Goal: Browse casually

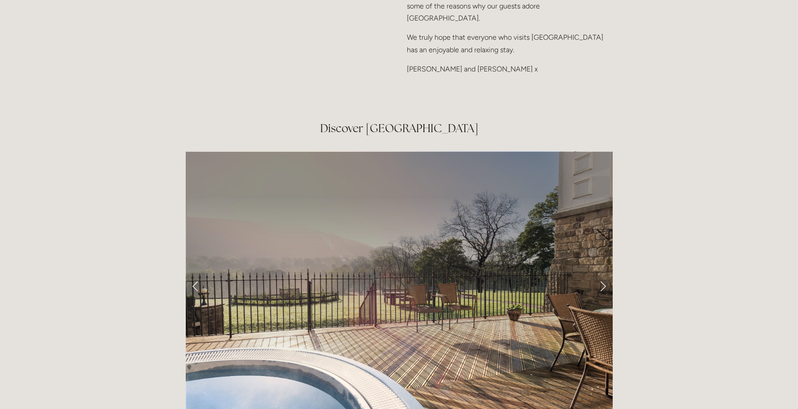
scroll to position [1429, 0]
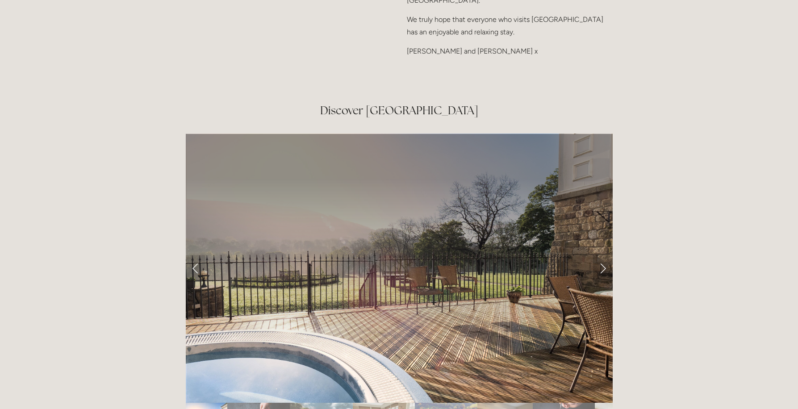
click at [604, 255] on link "Next Slide" at bounding box center [603, 268] width 20 height 27
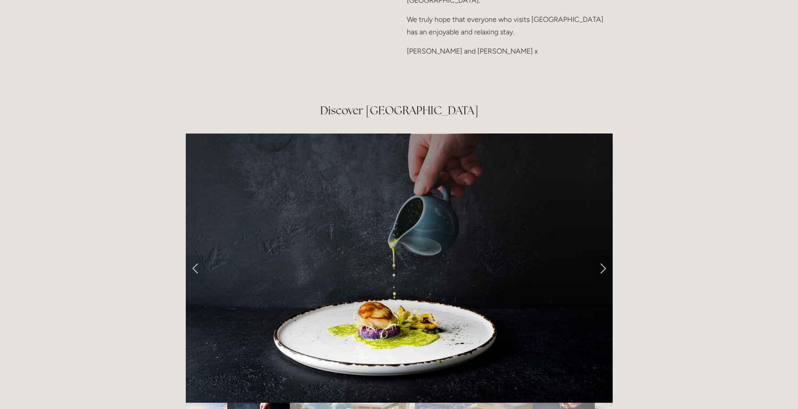
click at [603, 255] on link "Next Slide" at bounding box center [603, 268] width 20 height 27
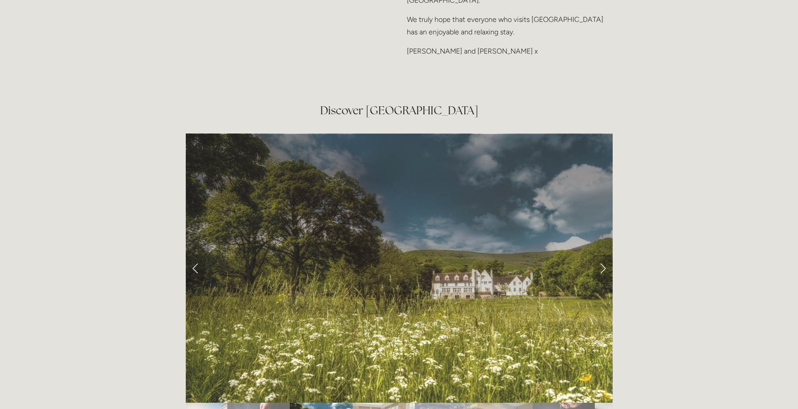
click at [604, 255] on link "Next Slide" at bounding box center [603, 268] width 20 height 27
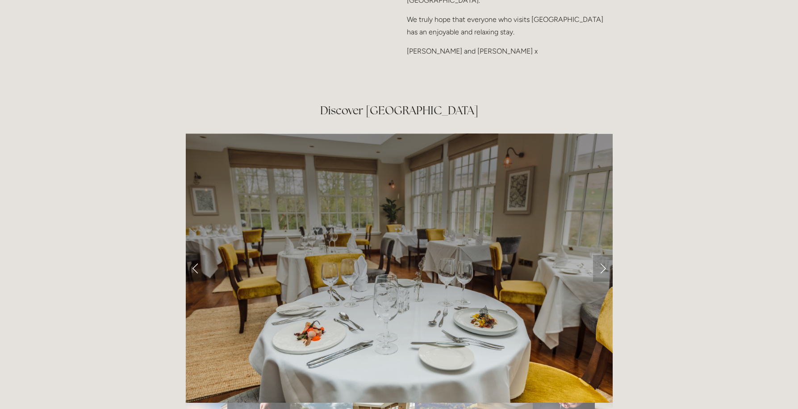
click at [604, 255] on link "Next Slide" at bounding box center [603, 268] width 20 height 27
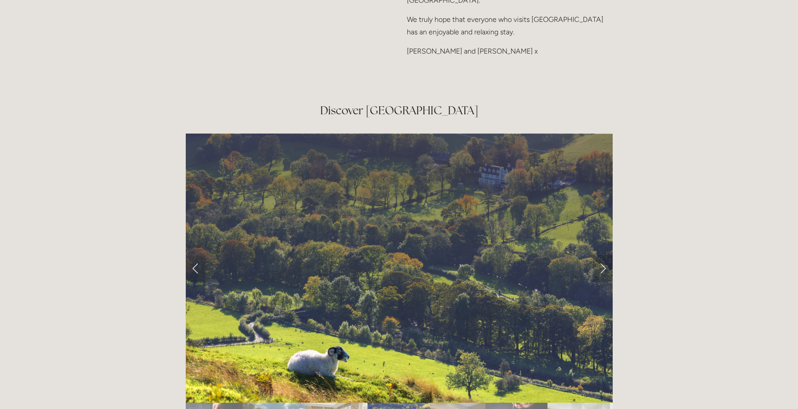
click at [604, 255] on link "Next Slide" at bounding box center [603, 268] width 20 height 27
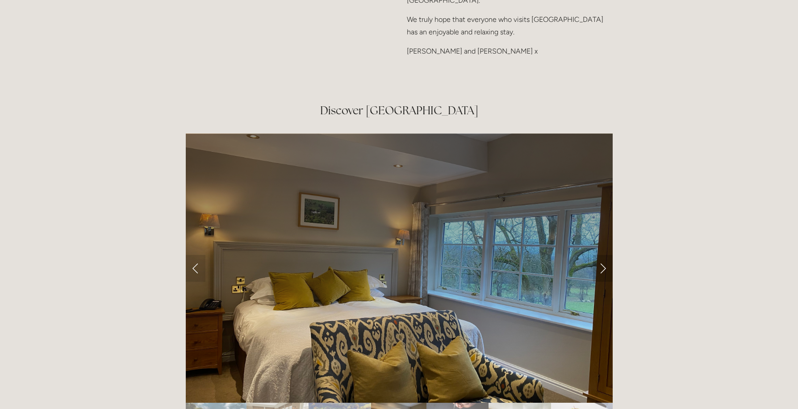
click at [604, 255] on link "Next Slide" at bounding box center [603, 268] width 20 height 27
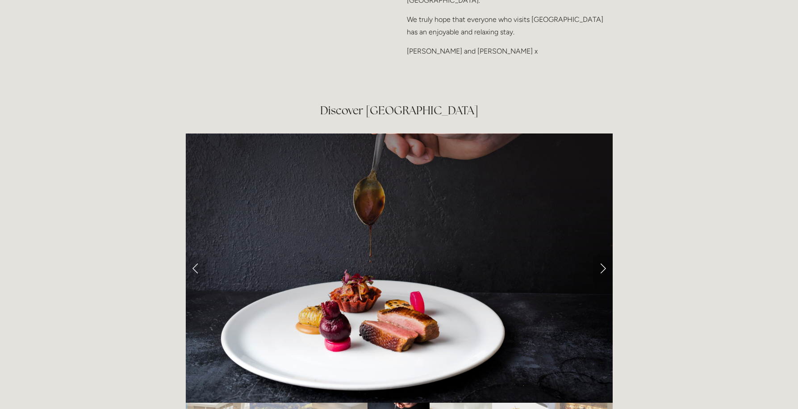
click at [603, 255] on link "Next Slide" at bounding box center [603, 268] width 20 height 27
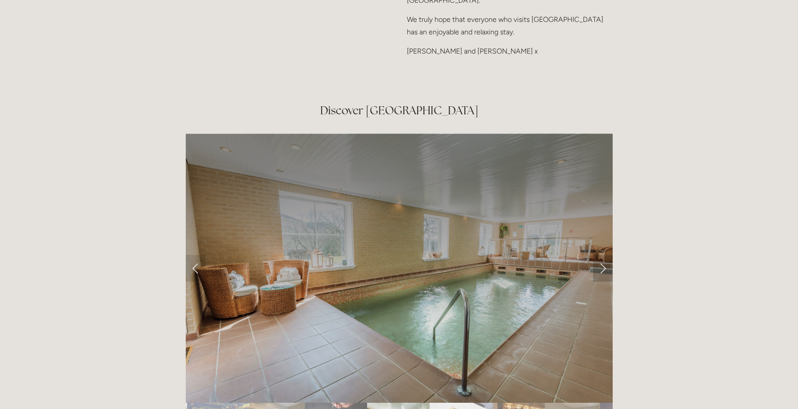
click at [602, 255] on link "Next Slide" at bounding box center [603, 268] width 20 height 27
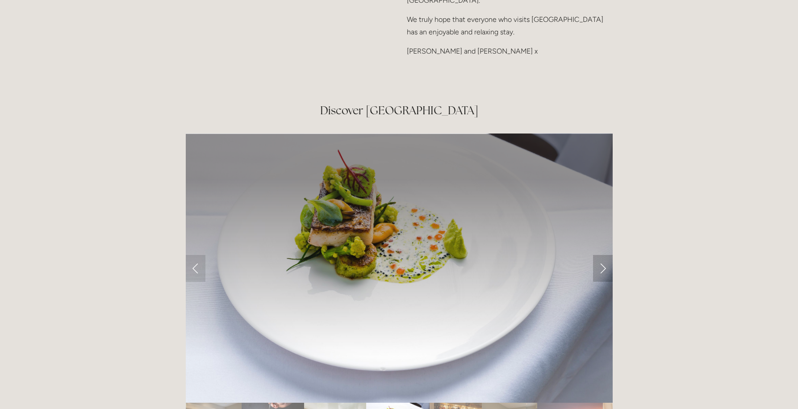
click at [601, 255] on link "Next Slide" at bounding box center [603, 268] width 20 height 27
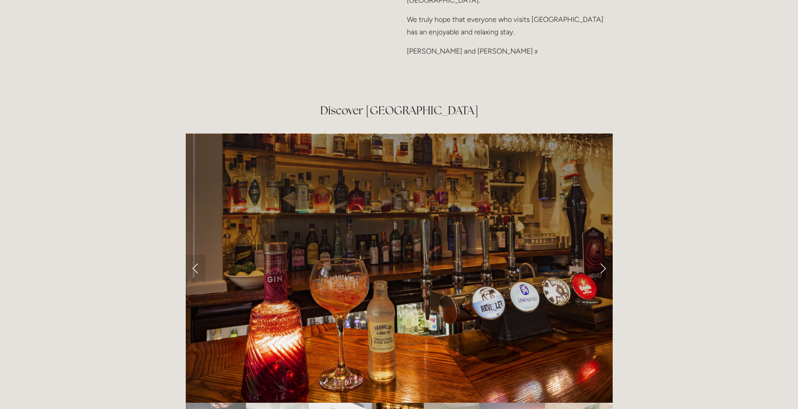
click at [601, 255] on link "Next Slide" at bounding box center [603, 268] width 20 height 27
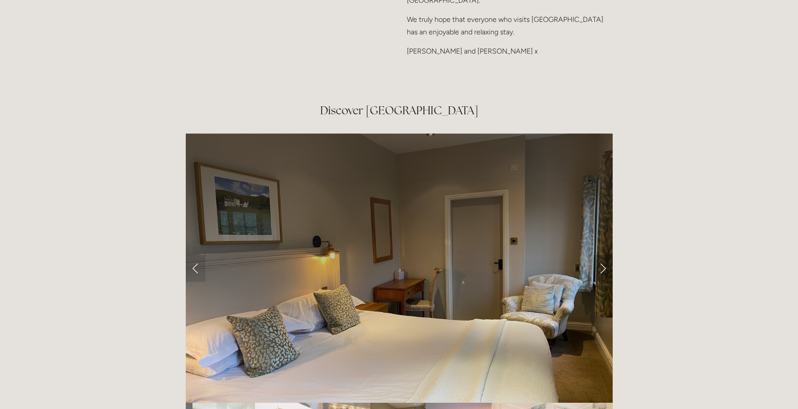
click at [600, 255] on link "Next Slide" at bounding box center [603, 268] width 20 height 27
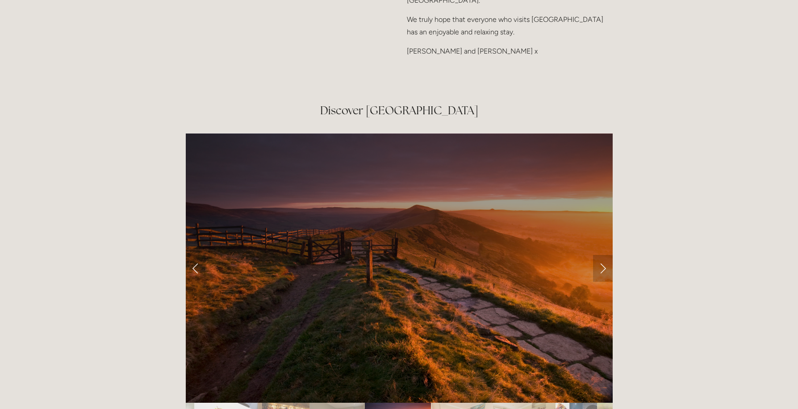
click at [601, 255] on link "Next Slide" at bounding box center [603, 268] width 20 height 27
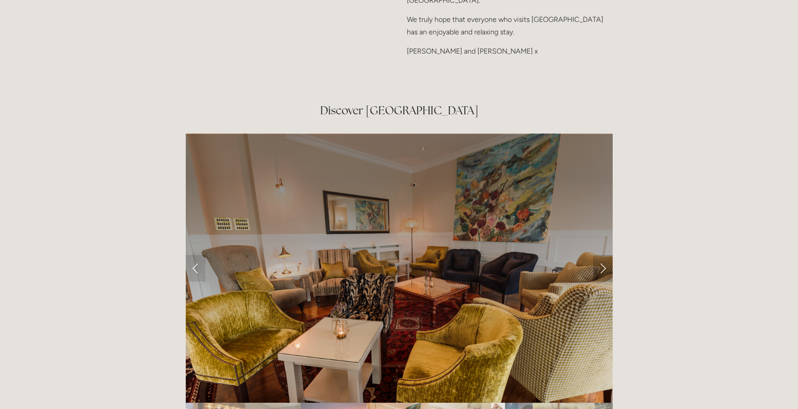
click at [601, 255] on link "Next Slide" at bounding box center [603, 268] width 20 height 27
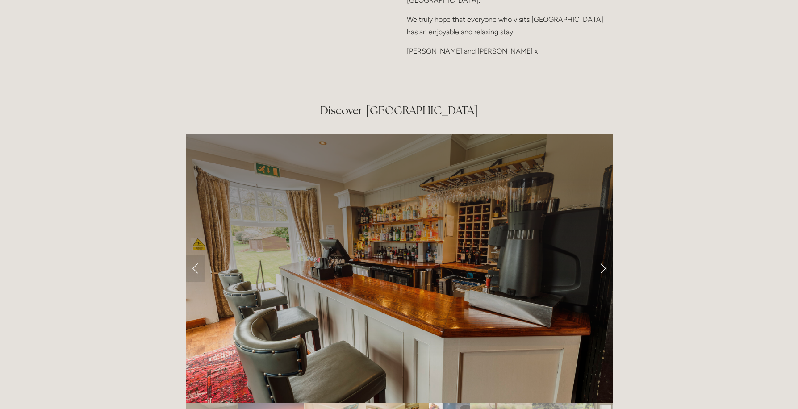
click at [601, 255] on link "Next Slide" at bounding box center [603, 268] width 20 height 27
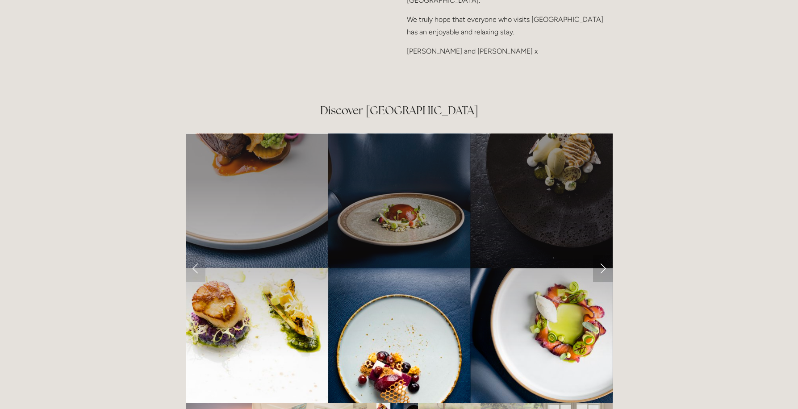
click at [601, 255] on link "Next Slide" at bounding box center [603, 268] width 20 height 27
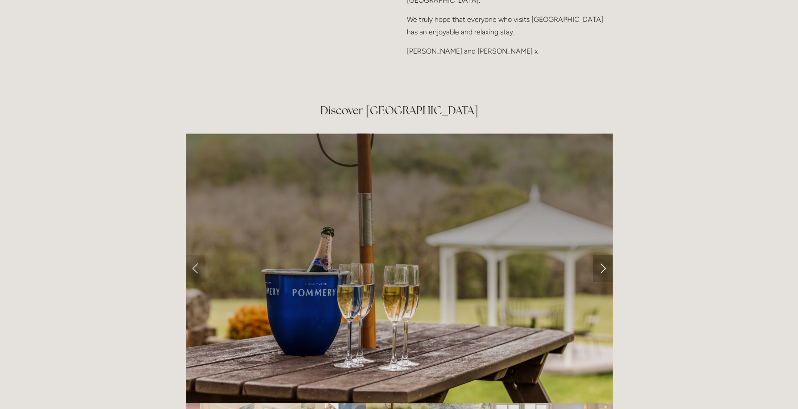
click at [601, 255] on link "Next Slide" at bounding box center [603, 268] width 20 height 27
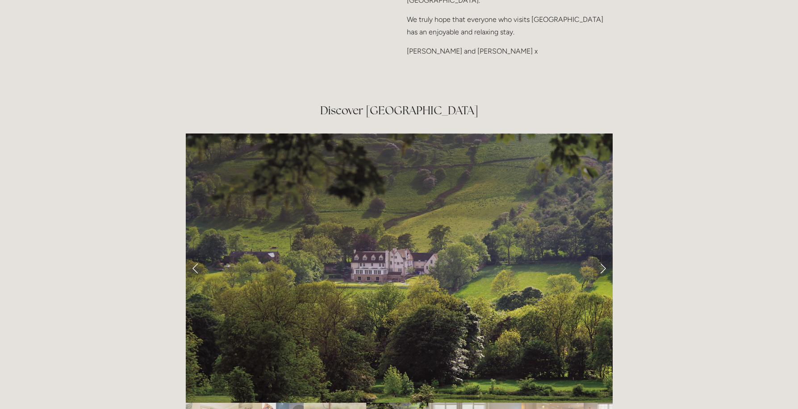
click at [601, 255] on link "Next Slide" at bounding box center [603, 268] width 20 height 27
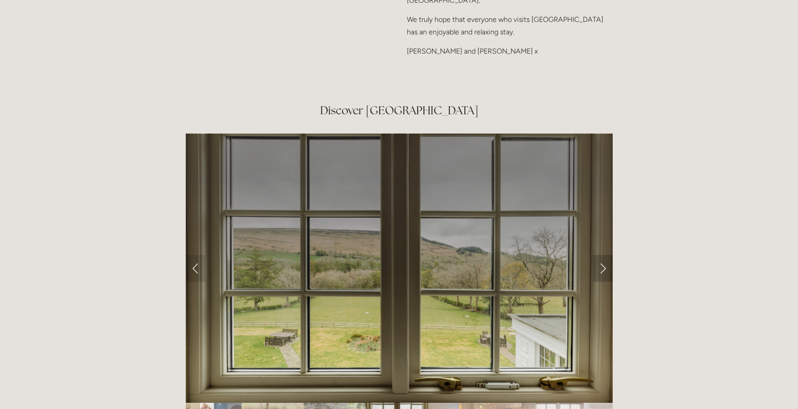
click at [601, 255] on link "Next Slide" at bounding box center [603, 268] width 20 height 27
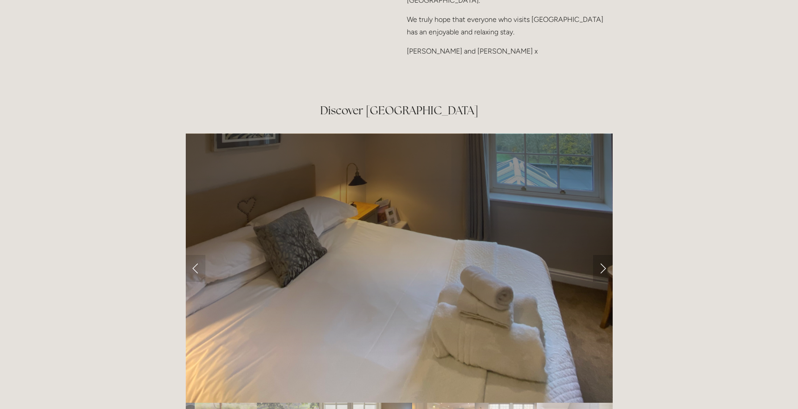
click at [601, 255] on link "Next Slide" at bounding box center [603, 268] width 20 height 27
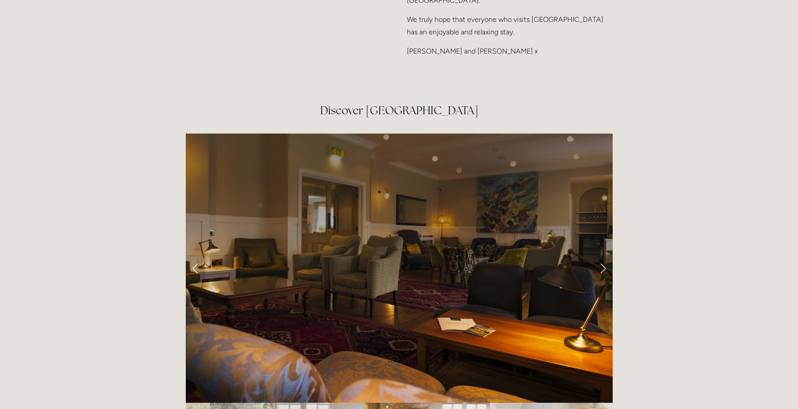
click at [601, 255] on link "Next Slide" at bounding box center [603, 268] width 20 height 27
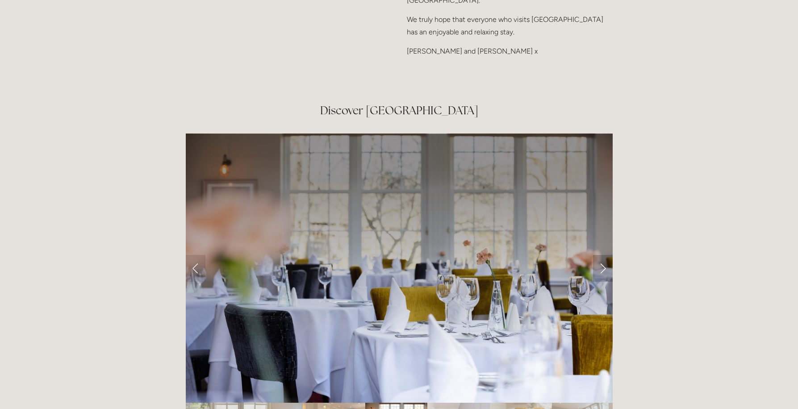
click at [601, 255] on link "Next Slide" at bounding box center [603, 268] width 20 height 27
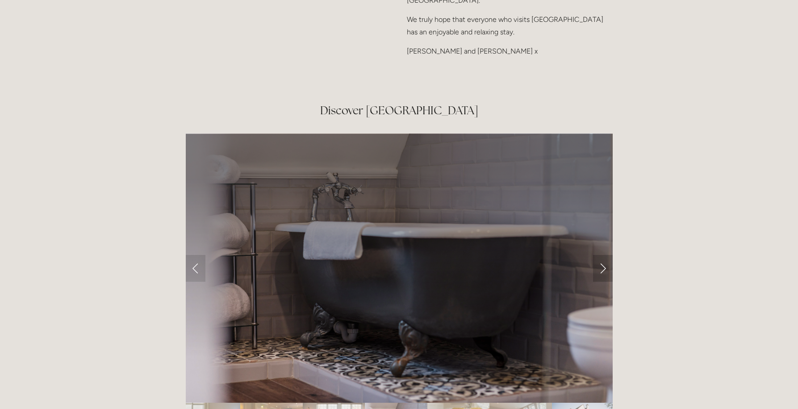
click at [601, 255] on link "Next Slide" at bounding box center [603, 268] width 20 height 27
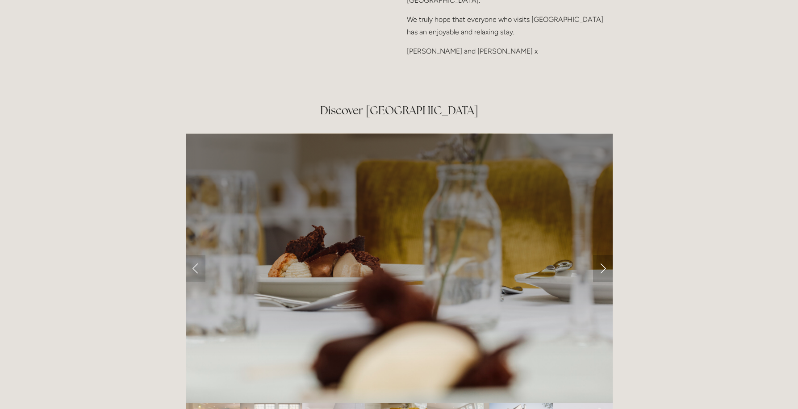
click at [600, 255] on link "Next Slide" at bounding box center [603, 268] width 20 height 27
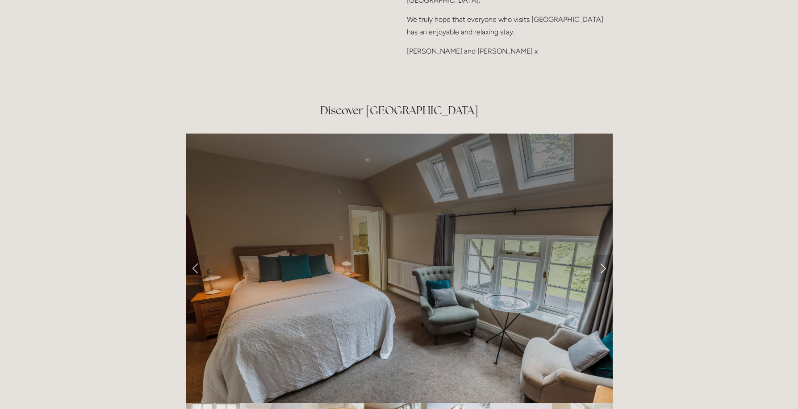
click at [600, 255] on link "Next Slide" at bounding box center [603, 268] width 20 height 27
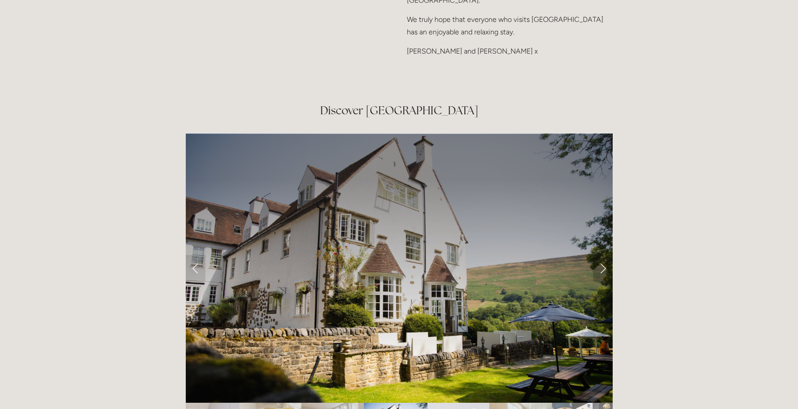
click at [600, 255] on link "Next Slide" at bounding box center [603, 268] width 20 height 27
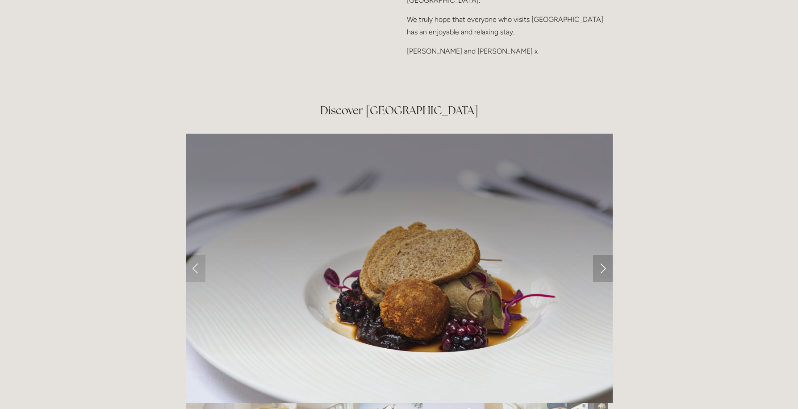
click at [600, 255] on link "Next Slide" at bounding box center [603, 268] width 20 height 27
click at [602, 255] on link "Next Slide" at bounding box center [603, 268] width 20 height 27
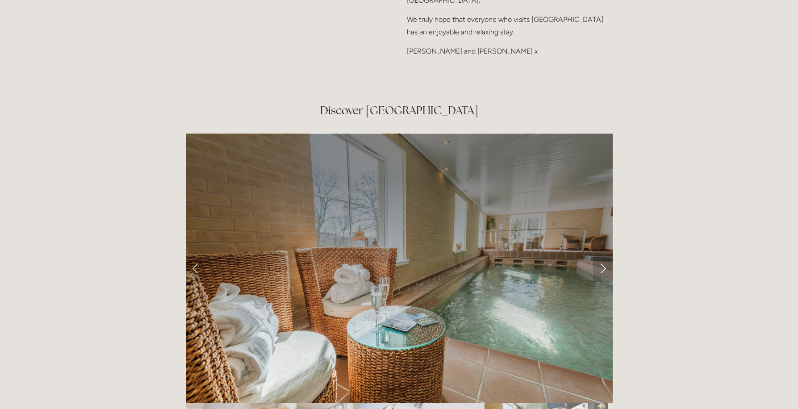
click at [602, 255] on link "Next Slide" at bounding box center [603, 268] width 20 height 27
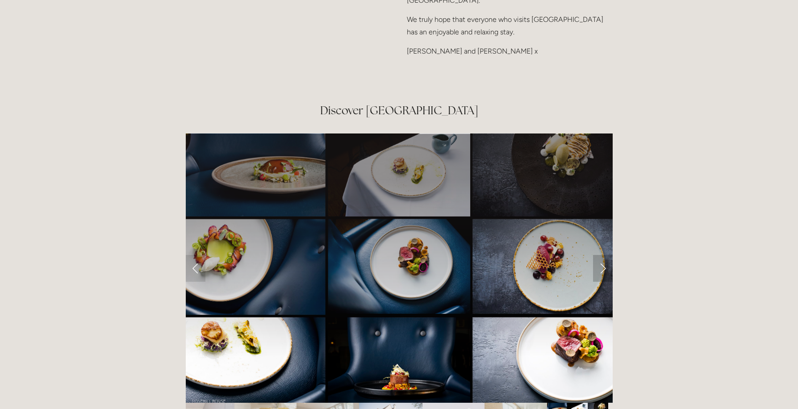
click at [602, 255] on link "Next Slide" at bounding box center [603, 268] width 20 height 27
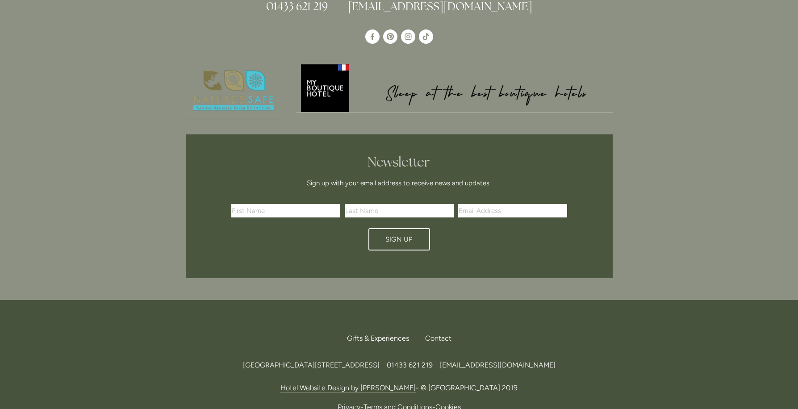
scroll to position [2653, 0]
